Goal: Subscribe to service/newsletter

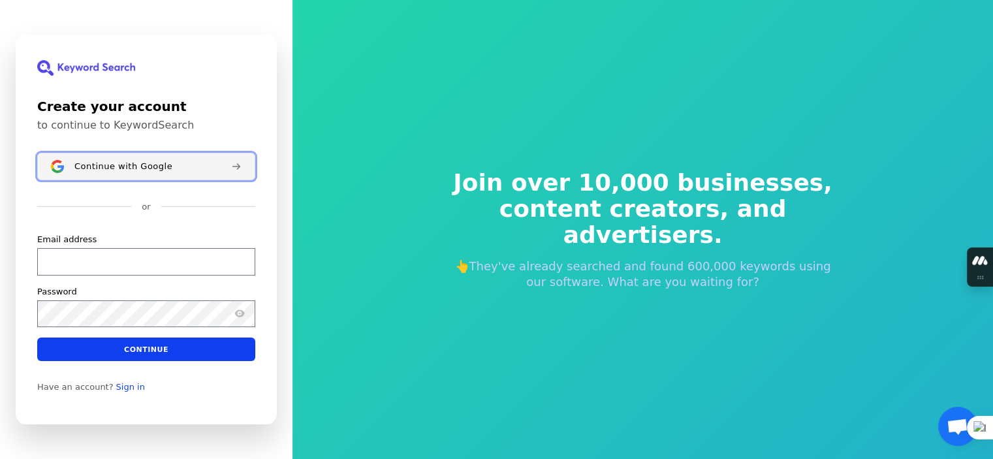
click at [99, 170] on span "Continue with Google" at bounding box center [123, 166] width 98 height 10
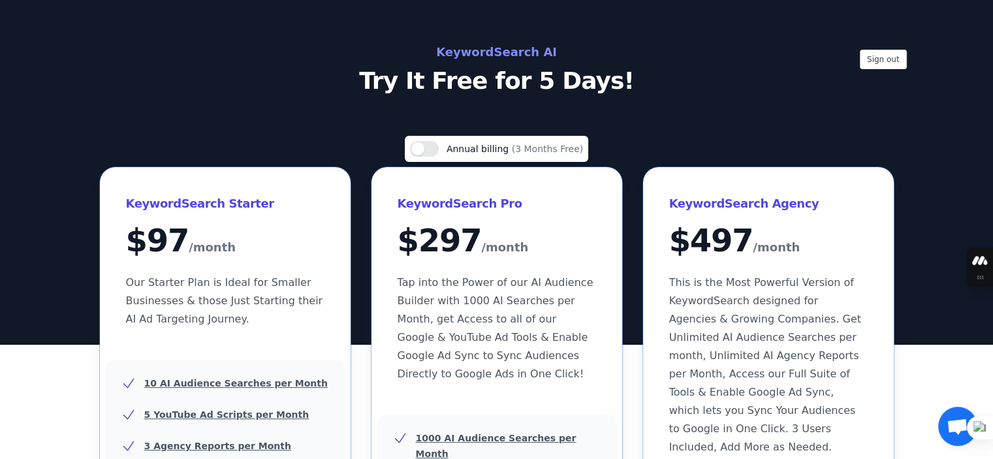
click at [453, 80] on p "Try It Free for 5 Days!" at bounding box center [496, 81] width 585 height 26
click at [577, 84] on p "Try It Free for 5 Days!" at bounding box center [496, 81] width 585 height 26
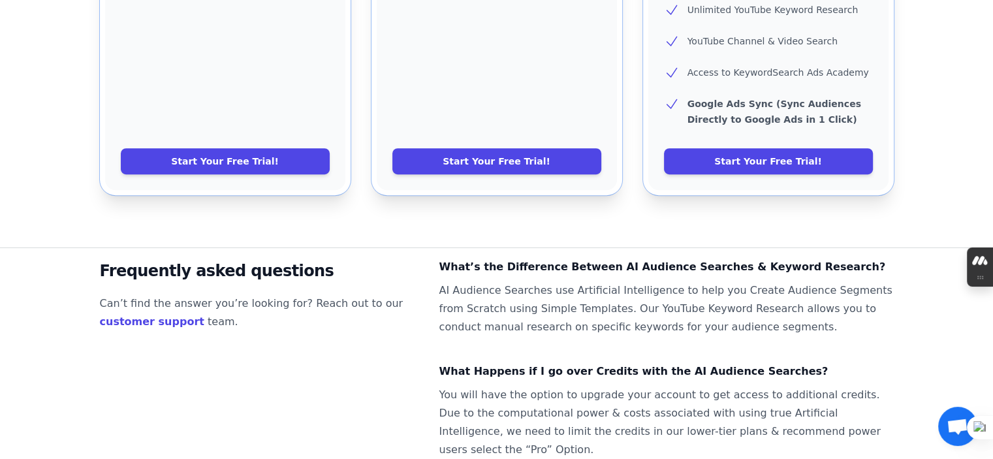
scroll to position [784, 0]
click at [502, 148] on link "Start Your Free Trial!" at bounding box center [497, 161] width 209 height 26
